Goal: Task Accomplishment & Management: Use online tool/utility

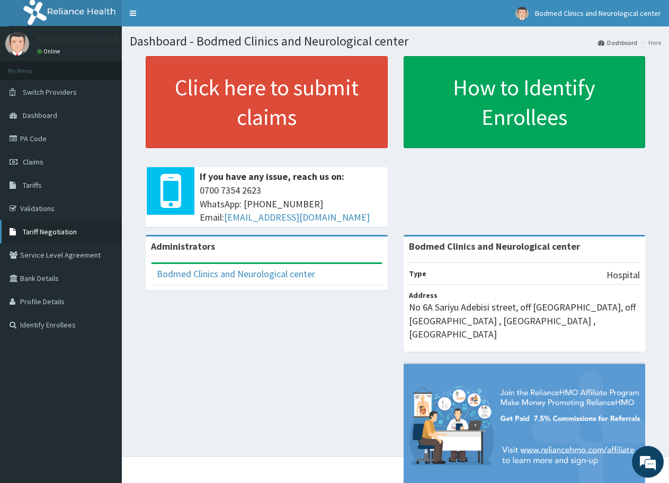
click at [58, 232] on span "Tariff Negotiation" at bounding box center [50, 232] width 54 height 10
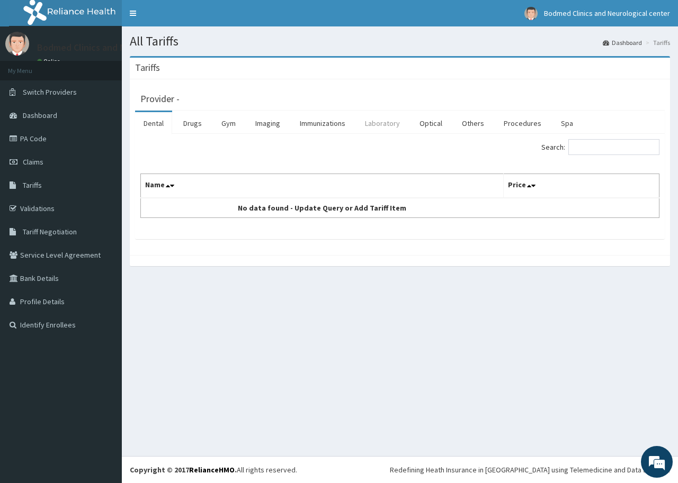
click at [391, 124] on link "Laboratory" at bounding box center [382, 123] width 52 height 22
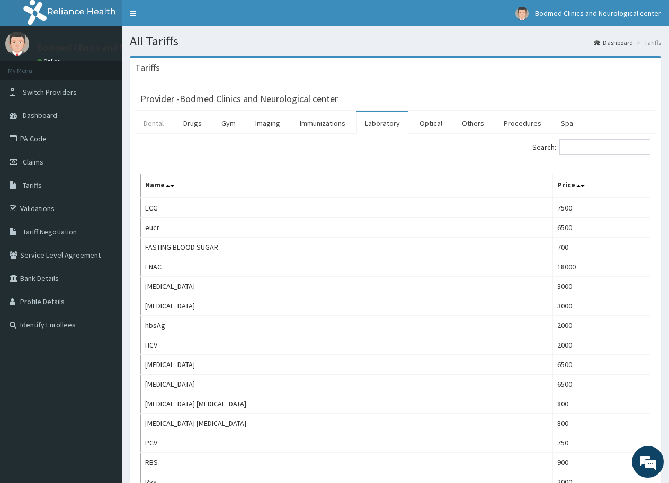
click at [159, 120] on link "Dental" at bounding box center [153, 123] width 37 height 22
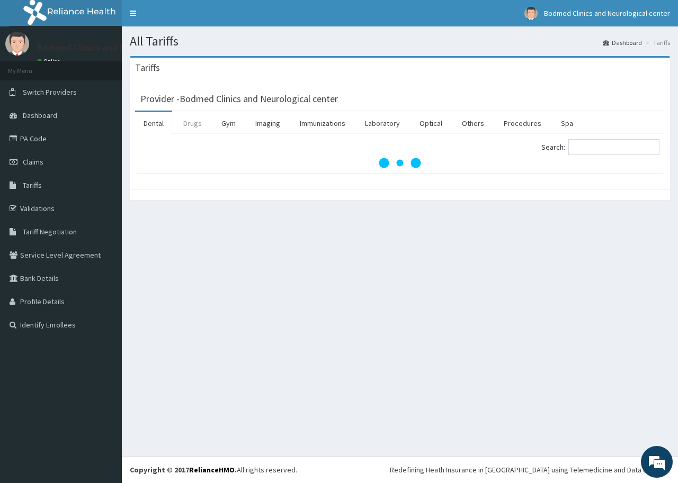
click at [186, 123] on link "Drugs" at bounding box center [192, 123] width 35 height 22
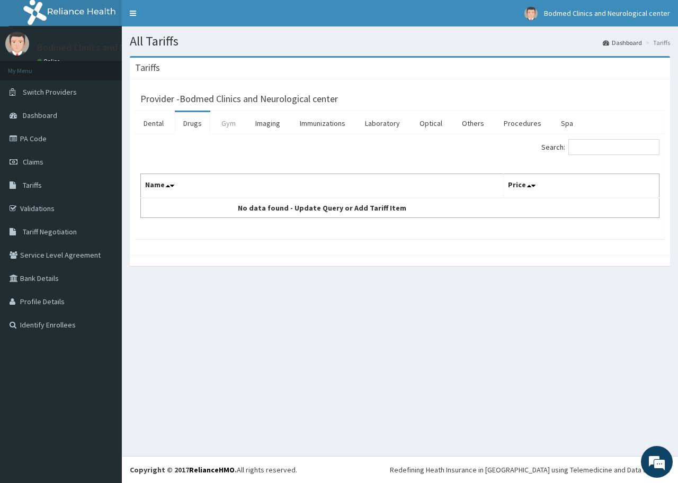
click at [231, 122] on link "Gym" at bounding box center [228, 123] width 31 height 22
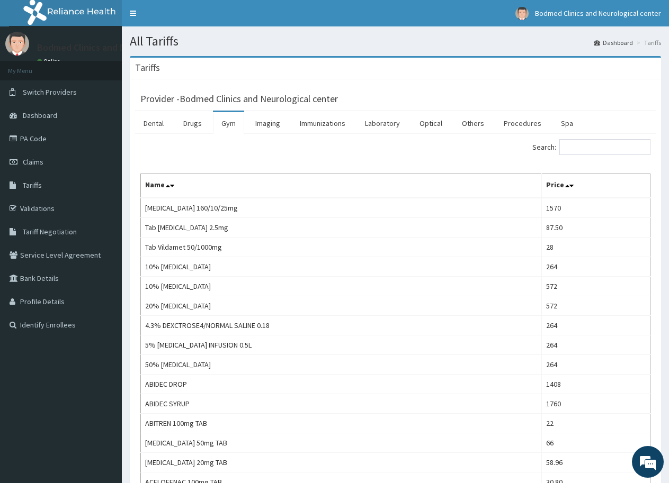
click at [289, 119] on ul "Dental Drugs Gym Imaging Immunizations Laboratory Optical Others Procedures Spa" at bounding box center [395, 122] width 520 height 23
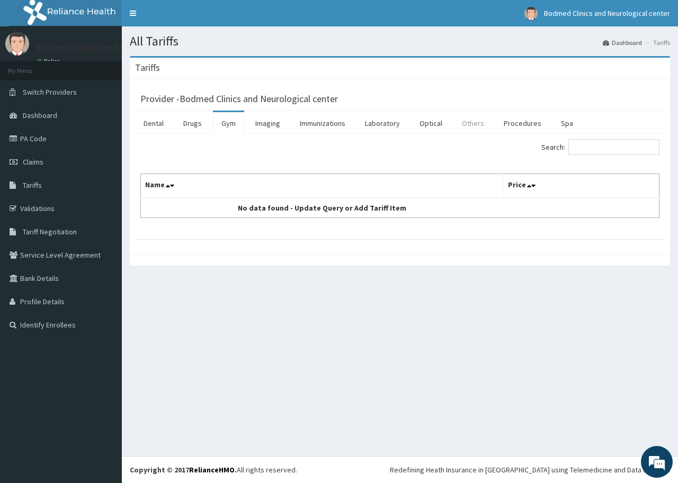
click at [472, 121] on link "Others" at bounding box center [472, 123] width 39 height 22
click at [513, 120] on link "Procedures" at bounding box center [522, 123] width 55 height 22
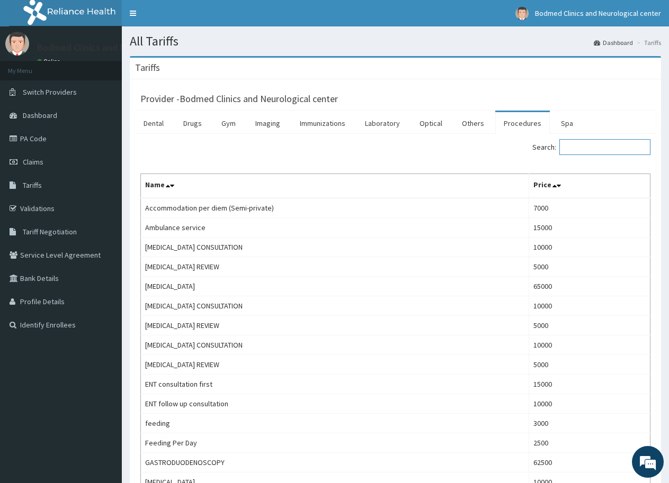
click at [612, 148] on input "Search:" at bounding box center [604, 147] width 91 height 16
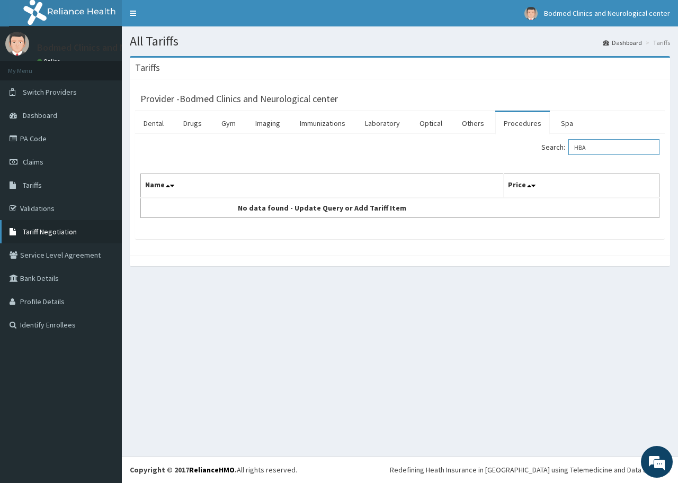
type input "HBA"
click at [86, 224] on link "Tariff Negotiation" at bounding box center [61, 231] width 122 height 23
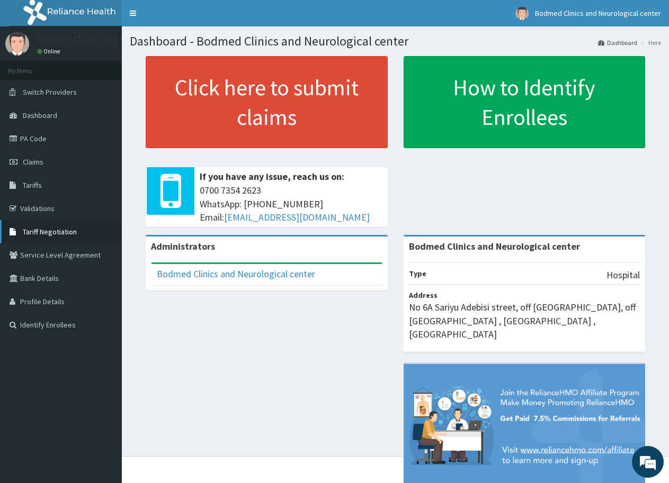
click at [68, 230] on span "Tariff Negotiation" at bounding box center [50, 232] width 54 height 10
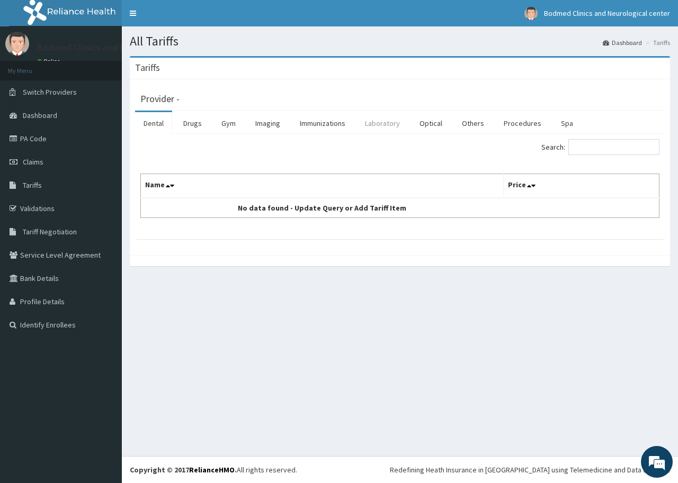
click at [387, 125] on link "Laboratory" at bounding box center [382, 123] width 52 height 22
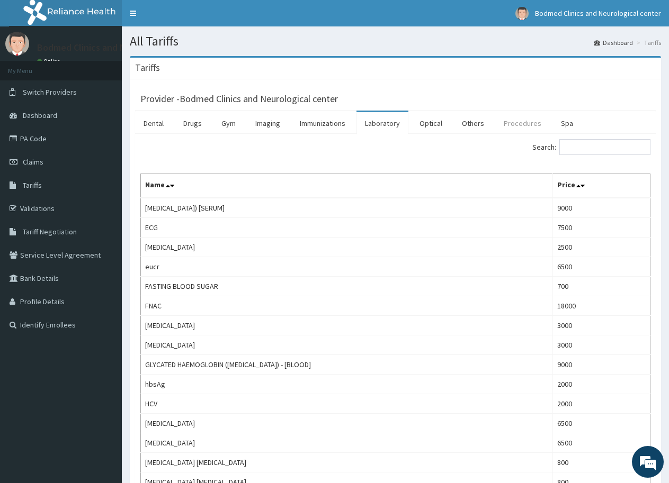
click at [518, 121] on link "Procedures" at bounding box center [522, 123] width 55 height 22
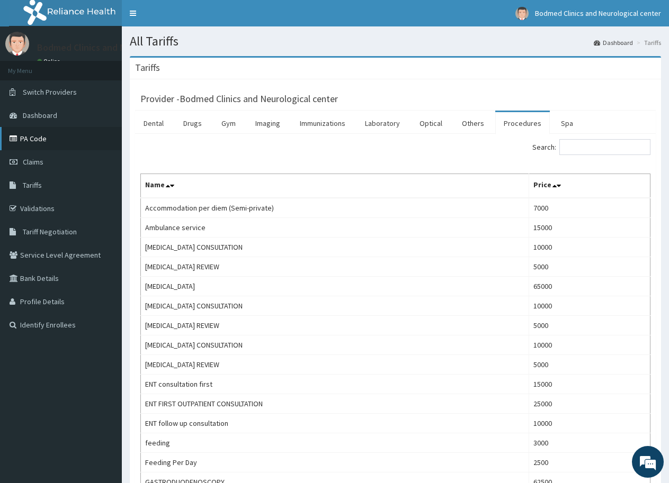
click at [21, 134] on link "PA Code" at bounding box center [61, 138] width 122 height 23
